Goal: Task Accomplishment & Management: Complete application form

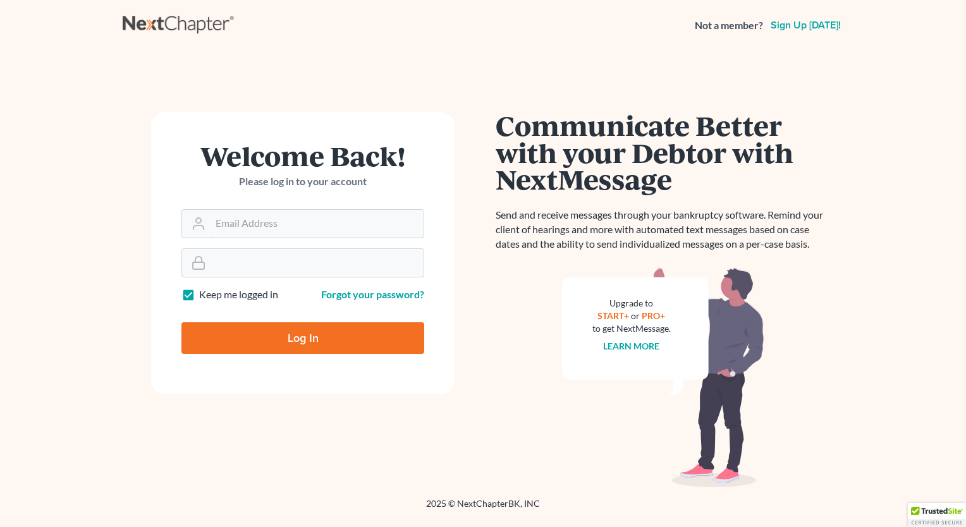
type input "[PERSON_NAME][EMAIL_ADDRESS][DOMAIN_NAME]"
click at [267, 339] on input "Log In" at bounding box center [302, 338] width 243 height 32
type input "Thinking..."
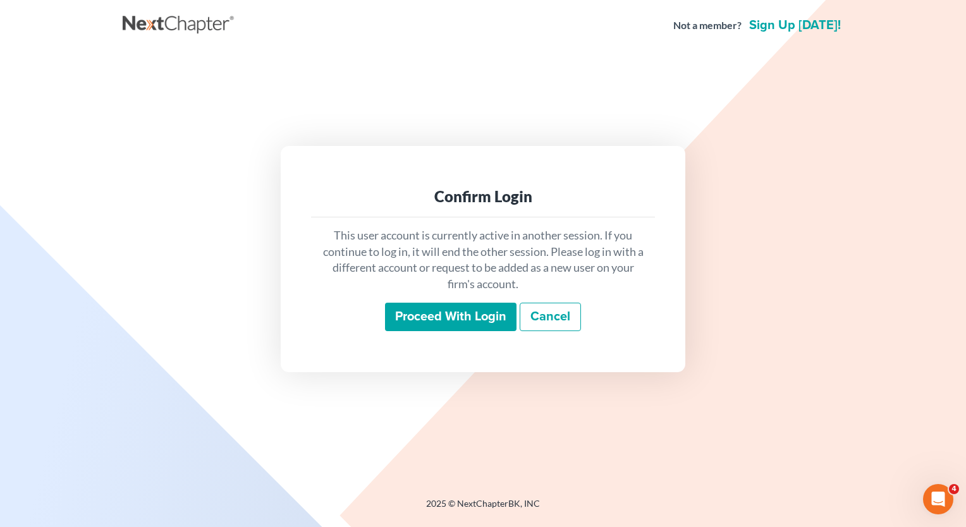
click at [439, 323] on input "Proceed with login" at bounding box center [450, 317] width 131 height 29
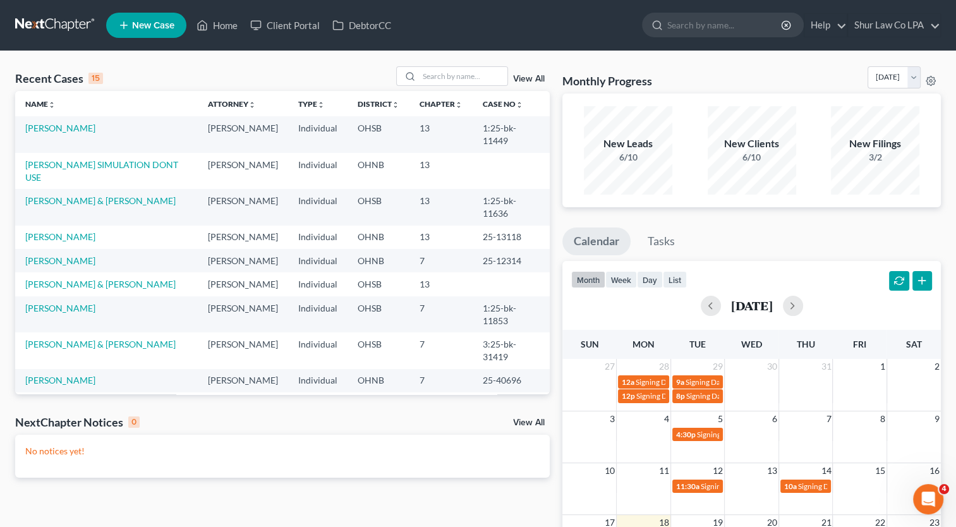
click at [145, 25] on span "New Case" at bounding box center [153, 25] width 42 height 9
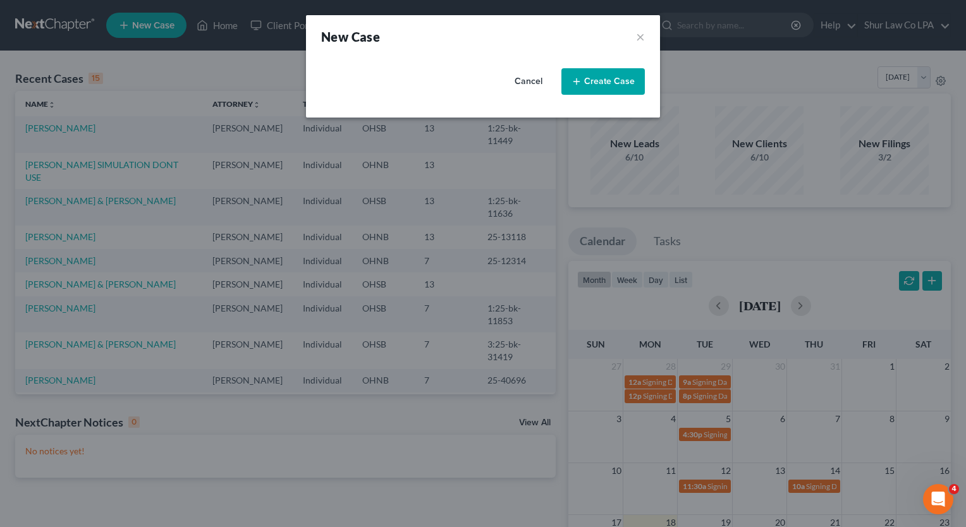
select select "62"
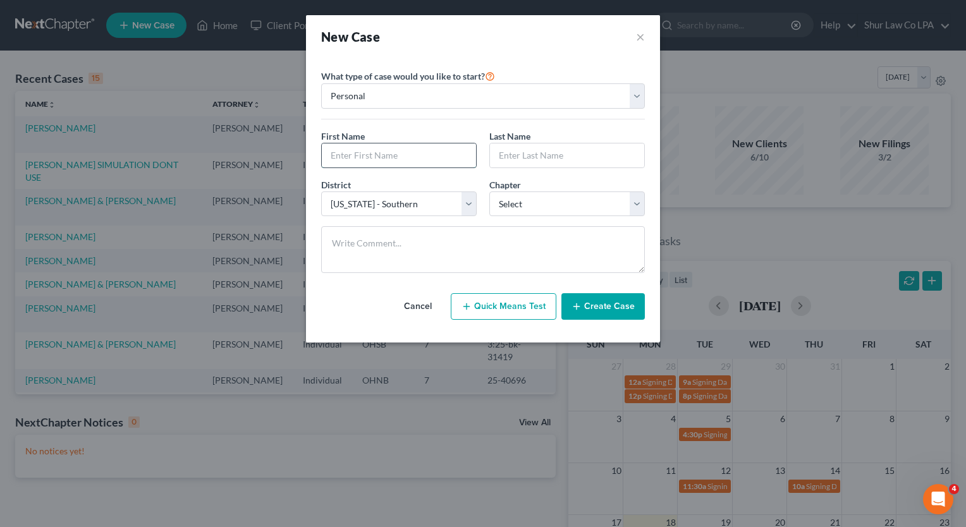
click at [399, 158] on input "text" at bounding box center [399, 155] width 154 height 24
type input "Deloreas"
click at [516, 158] on input "text" at bounding box center [567, 155] width 154 height 24
type input "Hollingsworth"
click at [528, 200] on select "Select 7 11 12 13" at bounding box center [566, 203] width 155 height 25
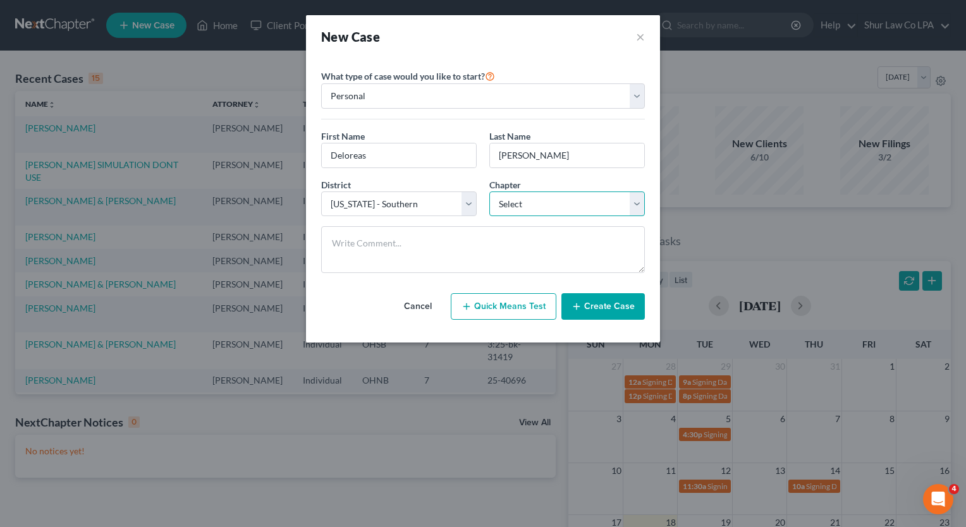
select select "0"
click at [489, 191] on select "Select 7 11 12 13" at bounding box center [566, 203] width 155 height 25
click at [604, 307] on button "Create Case" at bounding box center [602, 306] width 83 height 27
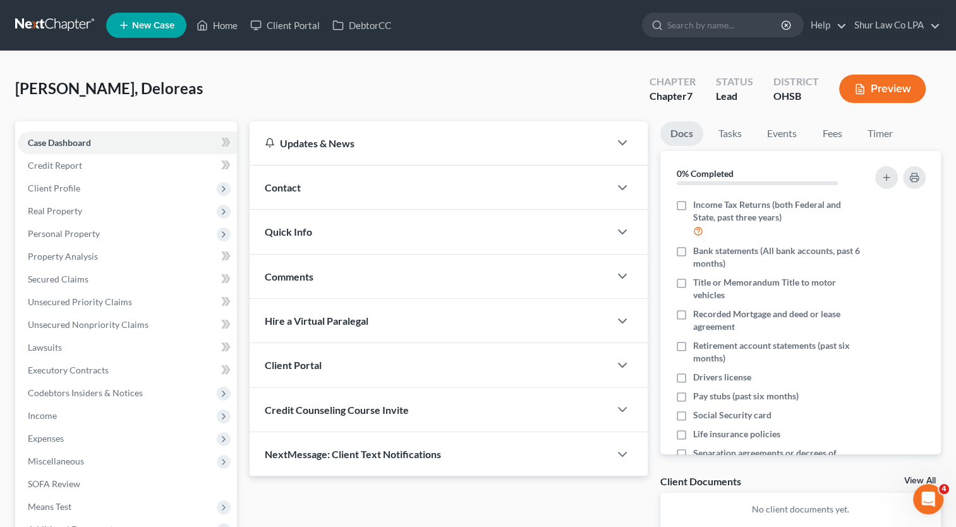
click at [622, 133] on div at bounding box center [629, 142] width 38 height 25
click at [624, 176] on div at bounding box center [629, 187] width 38 height 25
click at [624, 187] on polyline "button" at bounding box center [623, 188] width 8 height 4
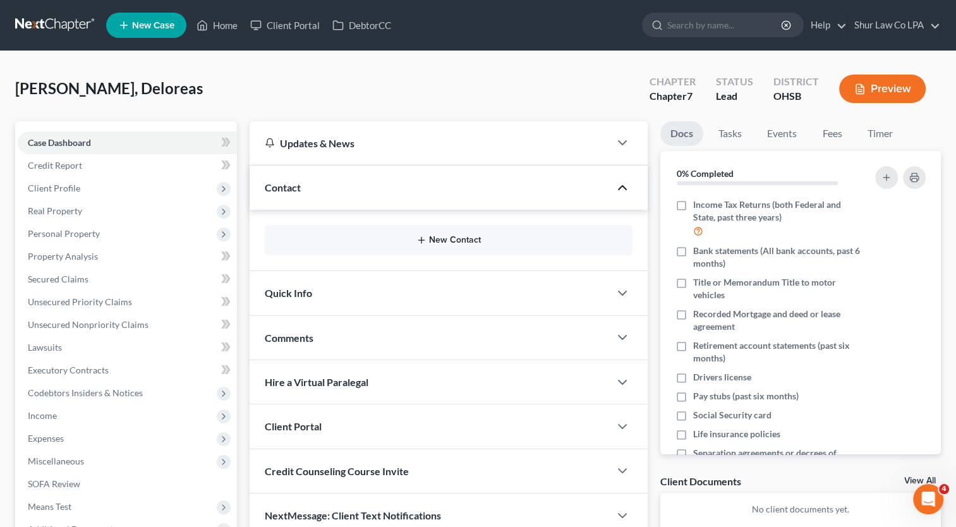
click at [420, 241] on icon "button" at bounding box center [421, 240] width 10 height 10
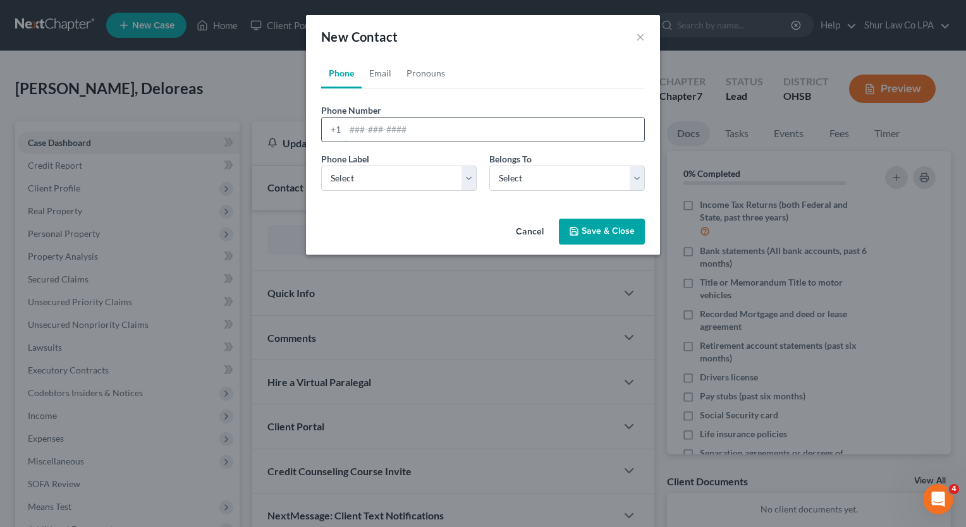
click at [385, 132] on input "tel" at bounding box center [494, 130] width 299 height 24
paste input "+1 (513) 371-6672"
type input "+1 (513) 371-6672"
click at [467, 180] on select "Select Mobile Home Work Other" at bounding box center [398, 178] width 155 height 25
select select "0"
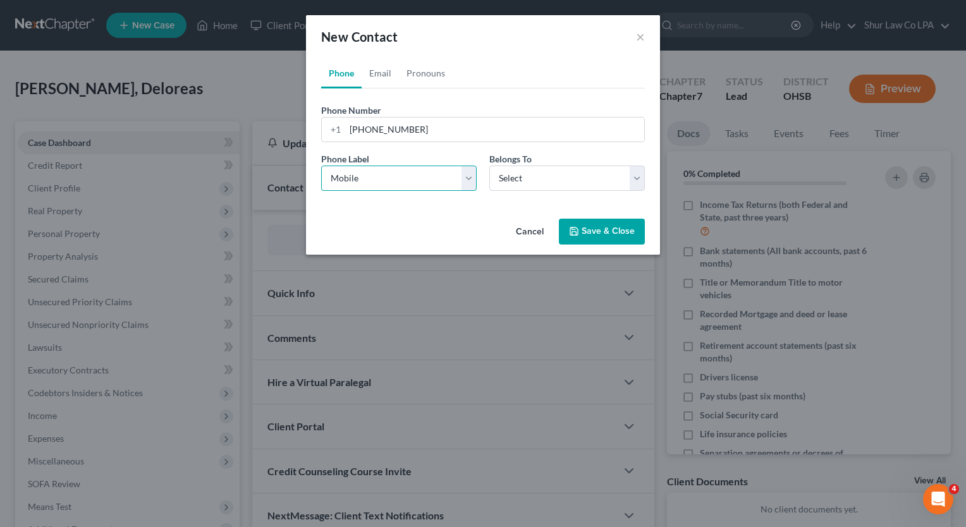
click at [321, 166] on select "Select Mobile Home Work Other" at bounding box center [398, 178] width 155 height 25
click at [514, 176] on select "Select Client Other" at bounding box center [566, 178] width 155 height 25
select select "0"
click at [489, 166] on select "Select Client Other" at bounding box center [566, 178] width 155 height 25
select select "0"
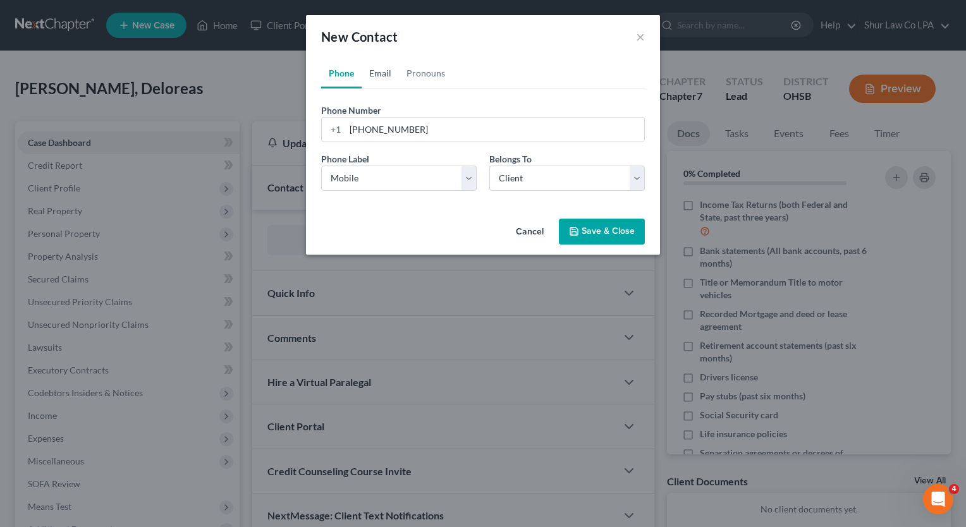
click at [385, 72] on link "Email" at bounding box center [379, 73] width 37 height 30
click at [459, 125] on input "email" at bounding box center [494, 130] width 299 height 24
paste input "happylois1@yahoo.com"
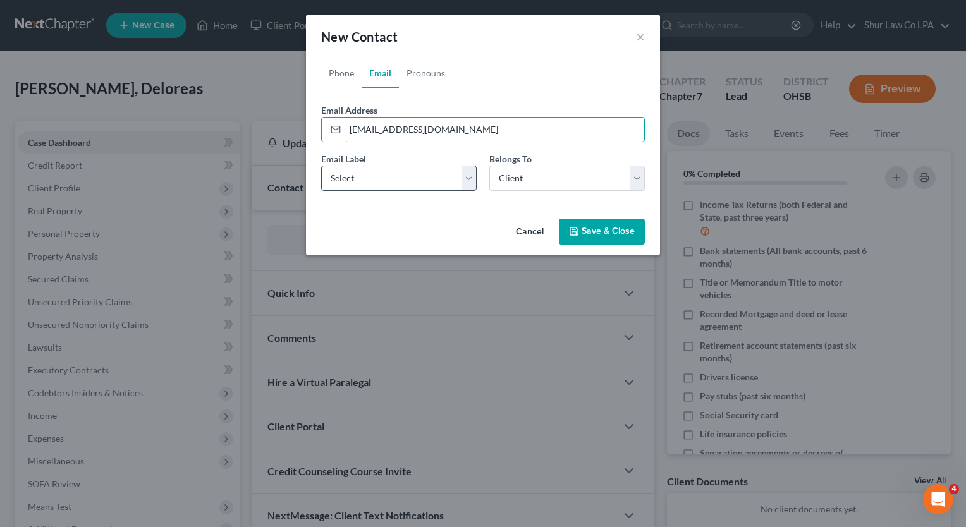
type input "happylois1@yahoo.com"
click at [467, 178] on select "Select Home Work Other" at bounding box center [398, 178] width 155 height 25
select select "0"
click at [321, 166] on select "Select Home Work Other" at bounding box center [398, 178] width 155 height 25
click at [601, 241] on button "Save & Close" at bounding box center [602, 232] width 86 height 27
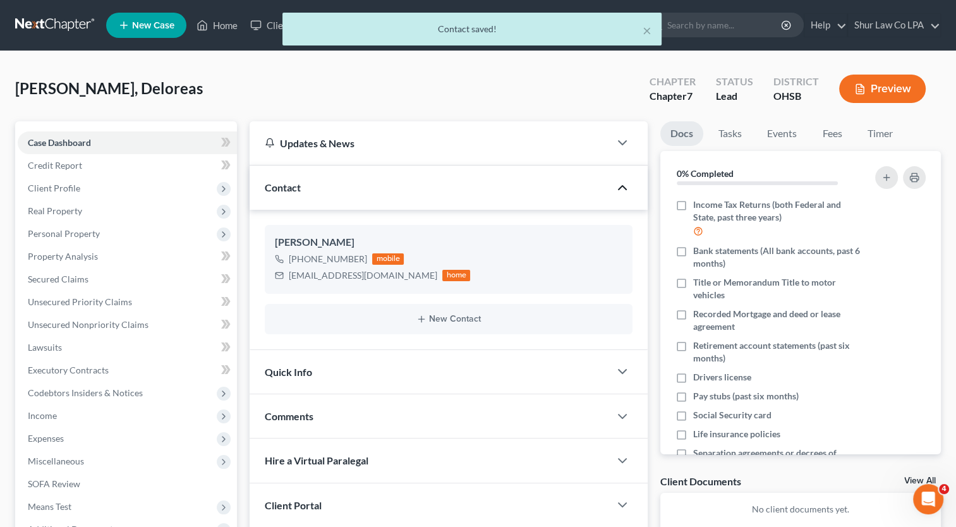
scroll to position [143, 0]
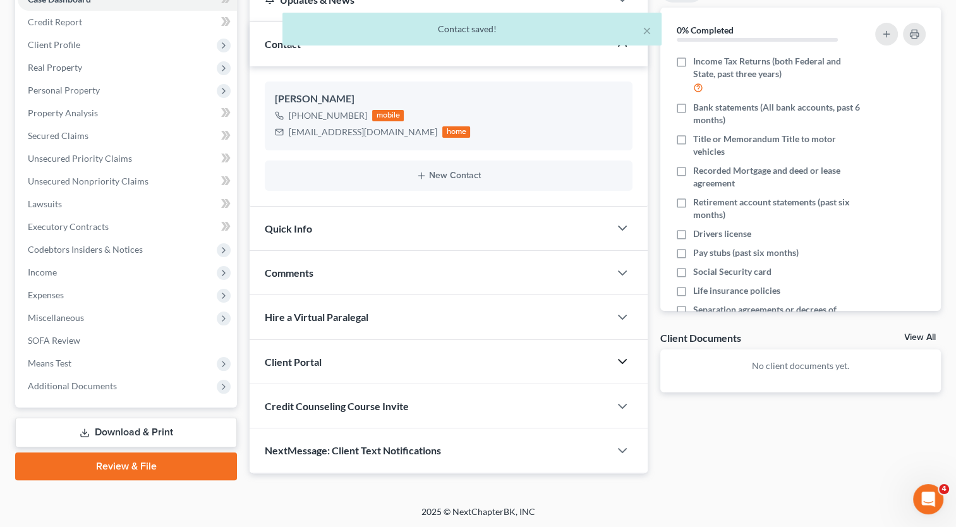
click at [627, 361] on icon "button" at bounding box center [622, 361] width 15 height 15
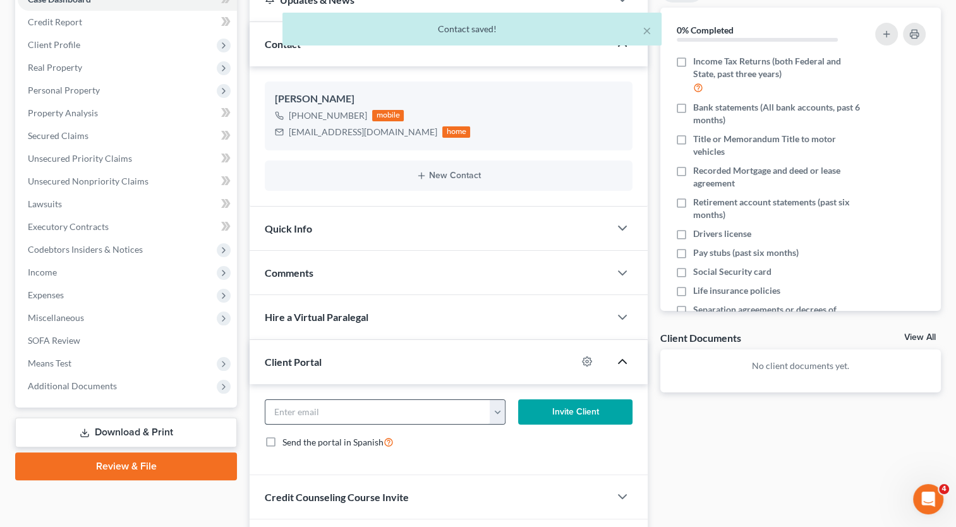
click at [406, 408] on input "email" at bounding box center [377, 412] width 225 height 24
paste input "happylois1@yahoo.com"
type input "happylois1@yahoo.com"
click at [554, 414] on button "Invite Client" at bounding box center [575, 411] width 114 height 25
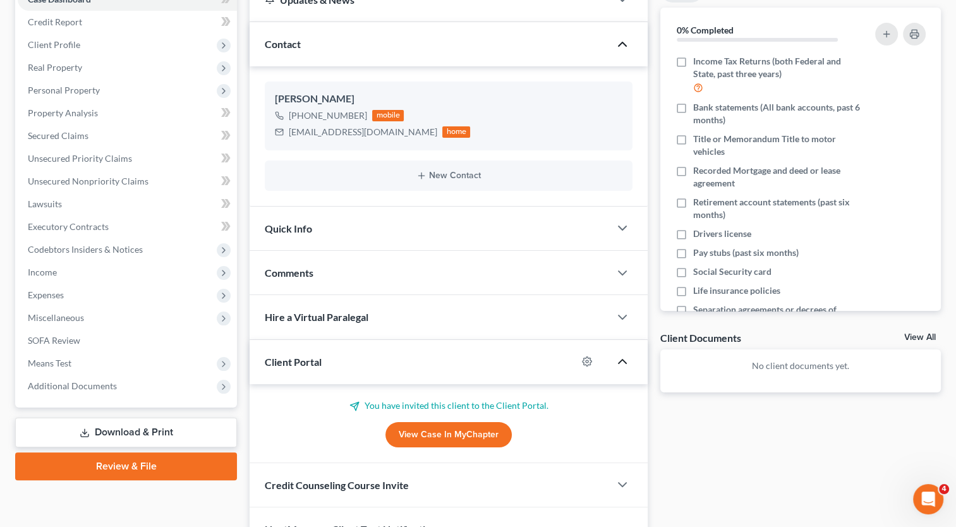
scroll to position [183, 0]
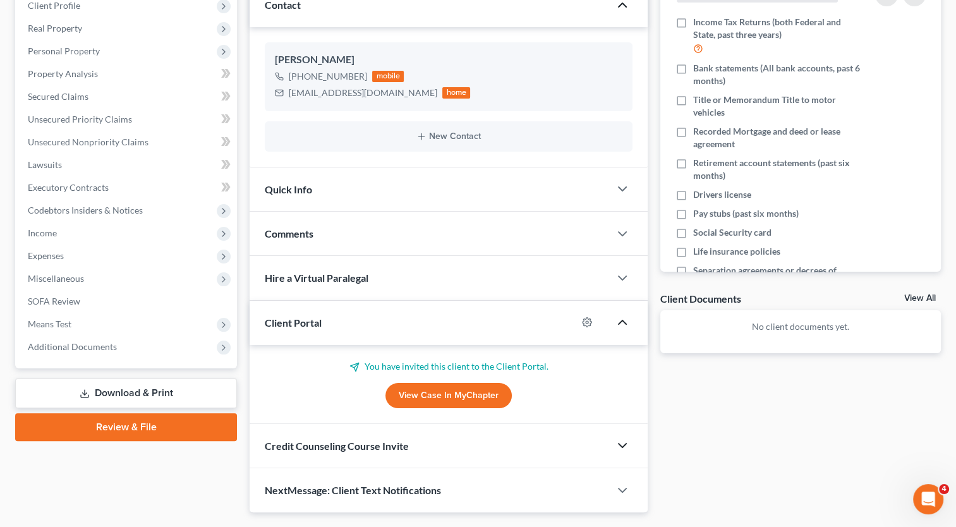
click at [619, 445] on icon "button" at bounding box center [622, 445] width 15 height 15
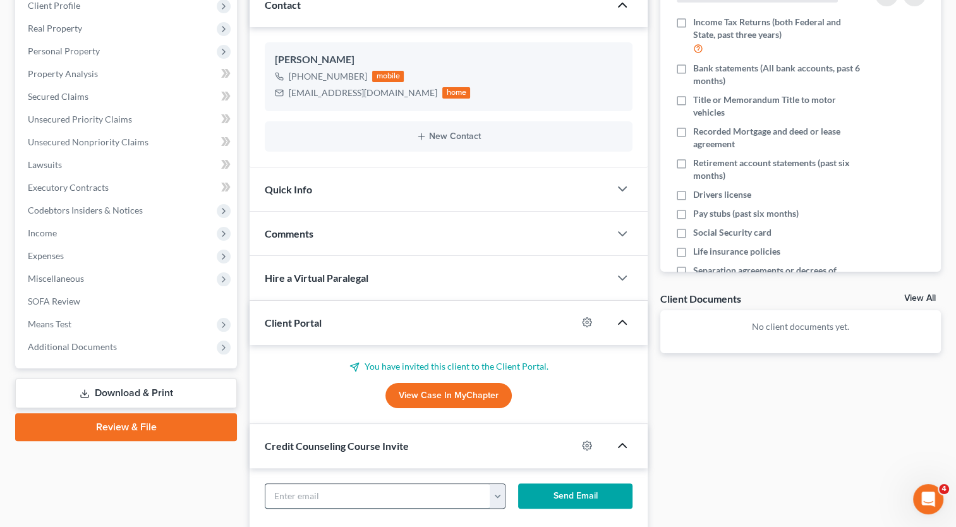
click at [408, 497] on input "text" at bounding box center [377, 496] width 225 height 24
paste input "happylois1@yahoo.com"
type input "happylois1@yahoo.com"
click at [599, 490] on button "Send Email" at bounding box center [575, 495] width 114 height 25
